Goal: Transaction & Acquisition: Book appointment/travel/reservation

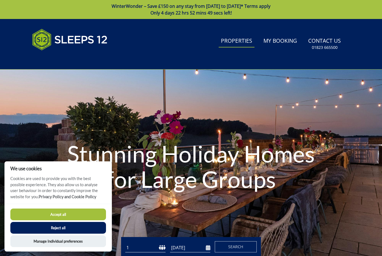
click at [239, 41] on link "Properties" at bounding box center [237, 41] width 36 height 13
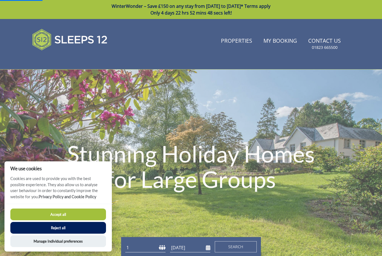
click at [77, 218] on button "Accept all" at bounding box center [58, 215] width 96 height 12
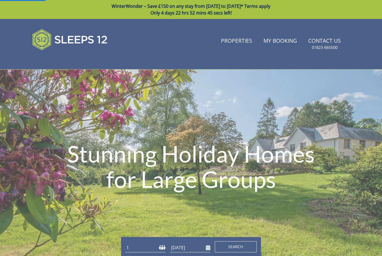
click at [237, 246] on span "Search" at bounding box center [235, 246] width 15 height 5
click at [237, 244] on span "Search" at bounding box center [235, 246] width 15 height 5
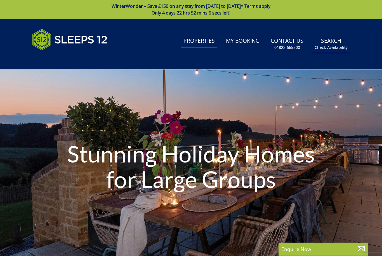
click at [331, 43] on link "Search Check Availability" at bounding box center [330, 44] width 37 height 18
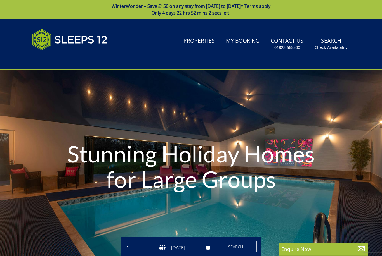
click at [333, 43] on link "Search Check Availability" at bounding box center [330, 44] width 37 height 18
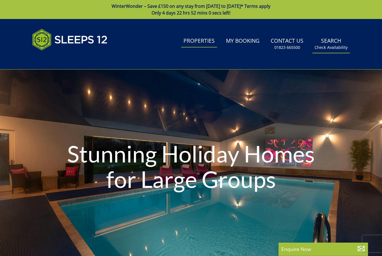
click at [334, 48] on small "Check Availability" at bounding box center [331, 48] width 33 height 6
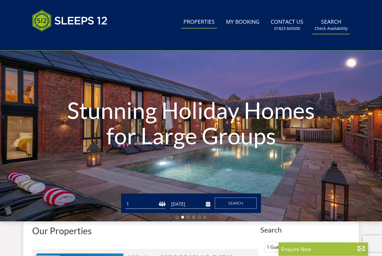
scroll to position [44, 0]
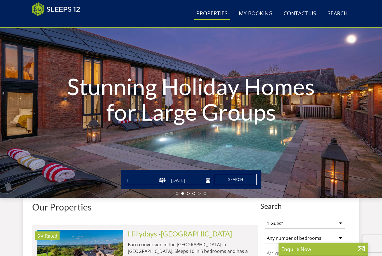
click at [236, 181] on span "Search" at bounding box center [235, 179] width 15 height 5
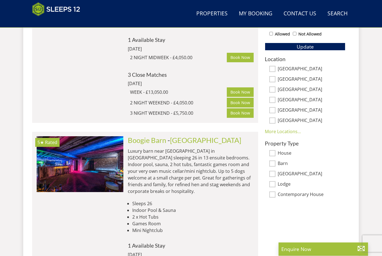
scroll to position [345, 0]
click at [273, 77] on input "[GEOGRAPHIC_DATA]" at bounding box center [272, 79] width 6 height 6
checkbox input "true"
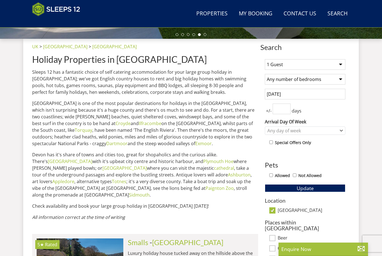
scroll to position [204, 0]
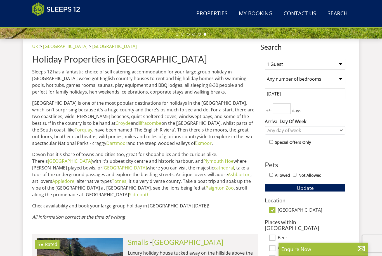
click at [338, 65] on select "1 Guest 2 Guests 3 Guests 4 Guests 5 Guests 6 Guests 7 Guests 8 Guests 9 Guests…" at bounding box center [305, 64] width 81 height 11
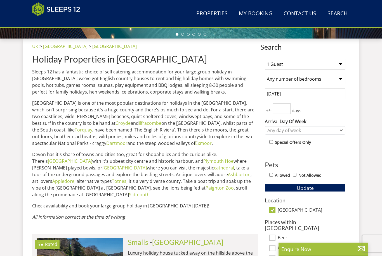
select select "12"
click at [308, 94] on input "[DATE]" at bounding box center [305, 94] width 81 height 11
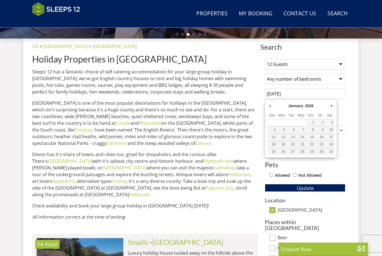
type input "[DATE]"
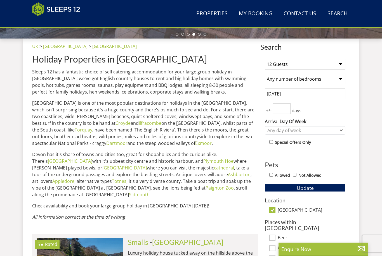
click at [284, 108] on input "number" at bounding box center [282, 108] width 18 height 11
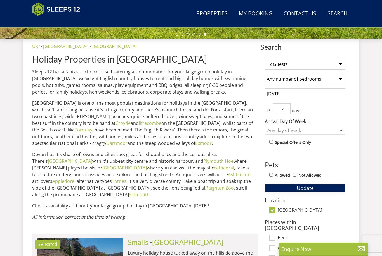
type input "2"
click at [306, 188] on span "Update" at bounding box center [305, 188] width 17 height 7
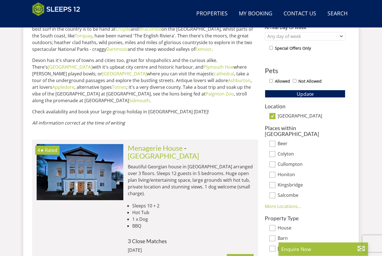
scroll to position [298, 0]
click at [271, 117] on input "[GEOGRAPHIC_DATA]" at bounding box center [272, 116] width 6 height 6
checkbox input "false"
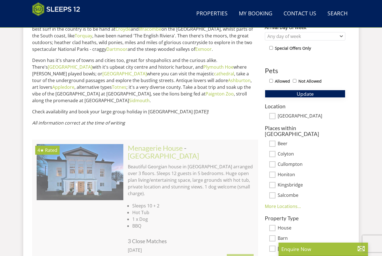
click at [297, 97] on button "Update" at bounding box center [305, 94] width 81 height 8
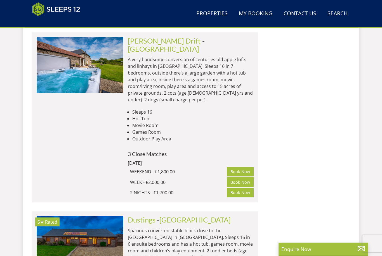
scroll to position [1763, 0]
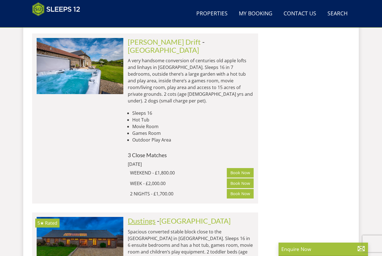
click at [146, 217] on link "Dustings" at bounding box center [142, 221] width 28 height 8
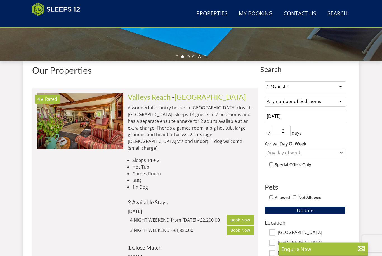
scroll to position [181, 0]
click at [279, 84] on select "1 Guest 2 Guests 3 Guests 4 Guests 5 Guests 6 Guests 7 Guests 8 Guests 9 Guests…" at bounding box center [305, 86] width 81 height 11
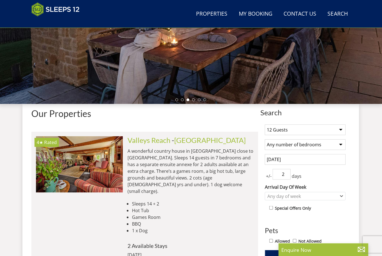
scroll to position [139, 0]
click at [288, 126] on select "1 Guest 2 Guests 3 Guests 4 Guests 5 Guests 6 Guests 7 Guests 8 Guests 9 Guests…" at bounding box center [305, 129] width 81 height 11
select select "20"
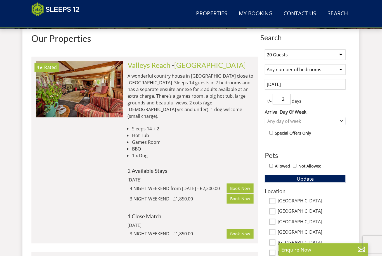
scroll to position [214, 0]
click at [276, 180] on button "Update" at bounding box center [305, 178] width 81 height 8
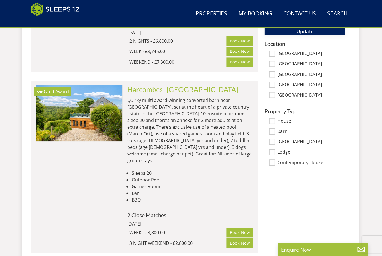
scroll to position [361, 0]
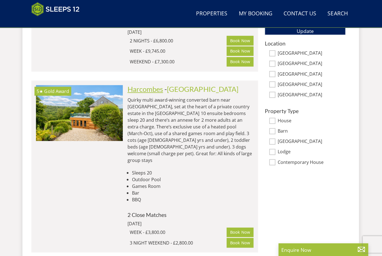
click at [145, 85] on link "Harcombes" at bounding box center [146, 89] width 36 height 8
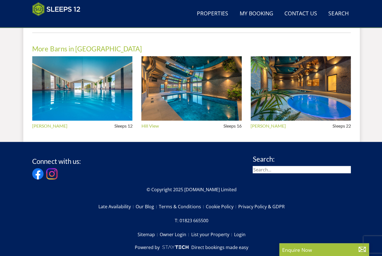
scroll to position [561, 0]
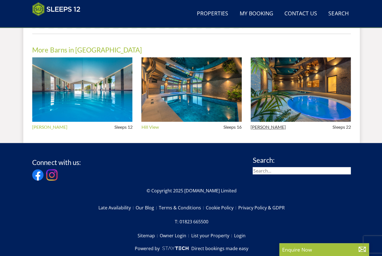
click at [256, 128] on link "[PERSON_NAME]" at bounding box center [267, 126] width 35 height 5
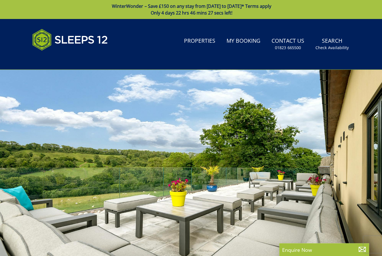
select select "20"
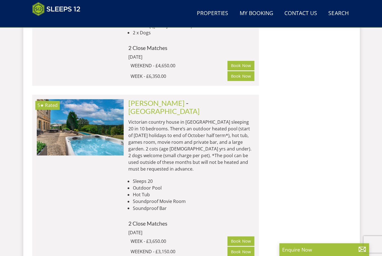
scroll to position [696, 0]
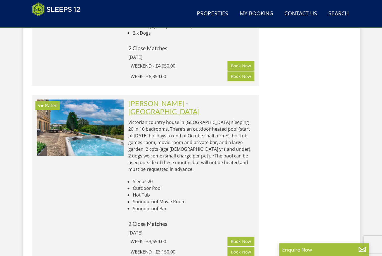
click at [180, 107] on link "[GEOGRAPHIC_DATA]" at bounding box center [163, 111] width 71 height 8
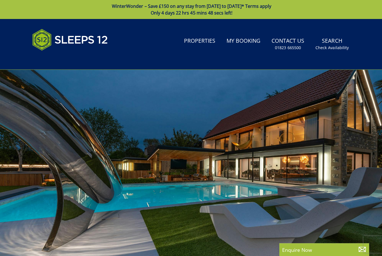
select select "20"
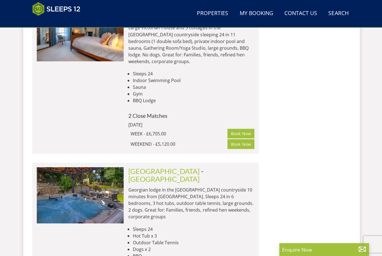
scroll to position [976, 0]
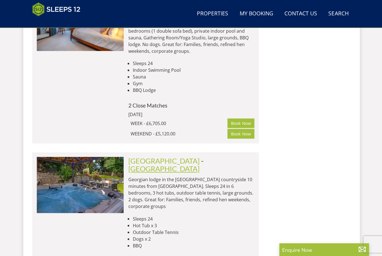
click at [184, 164] on link "[GEOGRAPHIC_DATA]" at bounding box center [163, 168] width 71 height 8
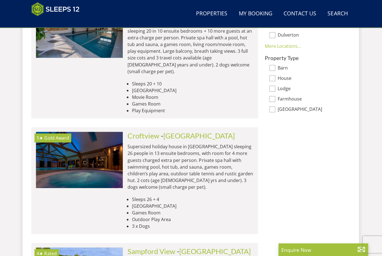
scroll to position [454, 0]
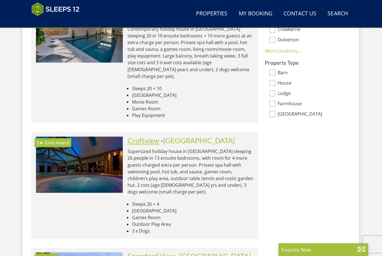
click at [158, 136] on link "Croftview" at bounding box center [144, 140] width 32 height 8
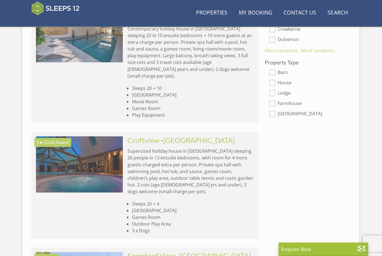
scroll to position [0, 347]
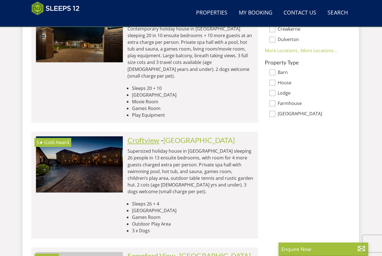
click at [150, 137] on link "Croftview" at bounding box center [144, 141] width 32 height 8
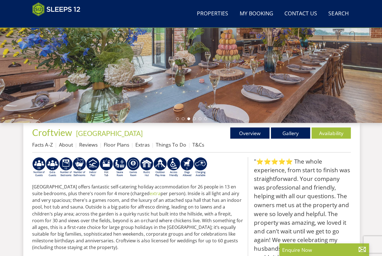
scroll to position [102, 0]
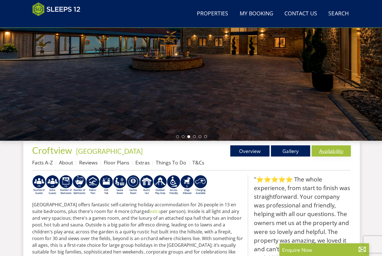
click at [328, 148] on link "Availability" at bounding box center [330, 150] width 39 height 11
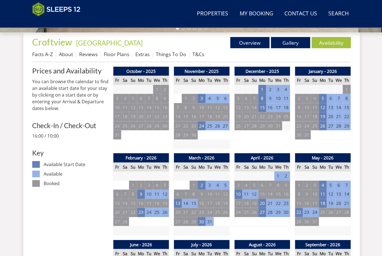
scroll to position [210, 0]
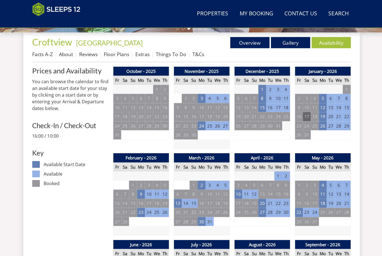
click at [302, 115] on td "17" at bounding box center [306, 116] width 8 height 9
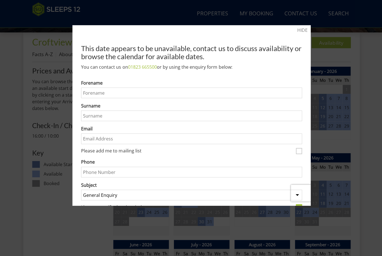
click at [326, 114] on div at bounding box center [191, 128] width 382 height 256
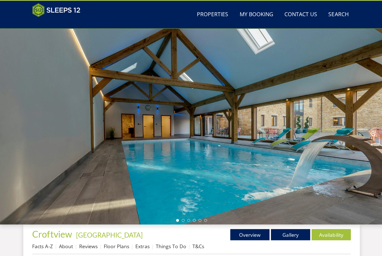
scroll to position [0, 0]
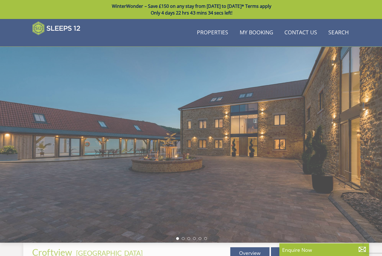
scroll to position [101, 0]
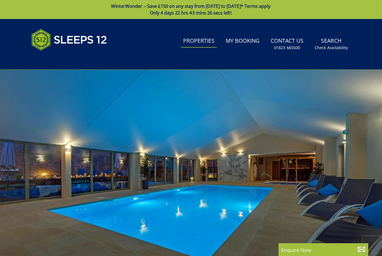
click at [197, 41] on link "Properties" at bounding box center [199, 41] width 36 height 13
